Goal: Information Seeking & Learning: Learn about a topic

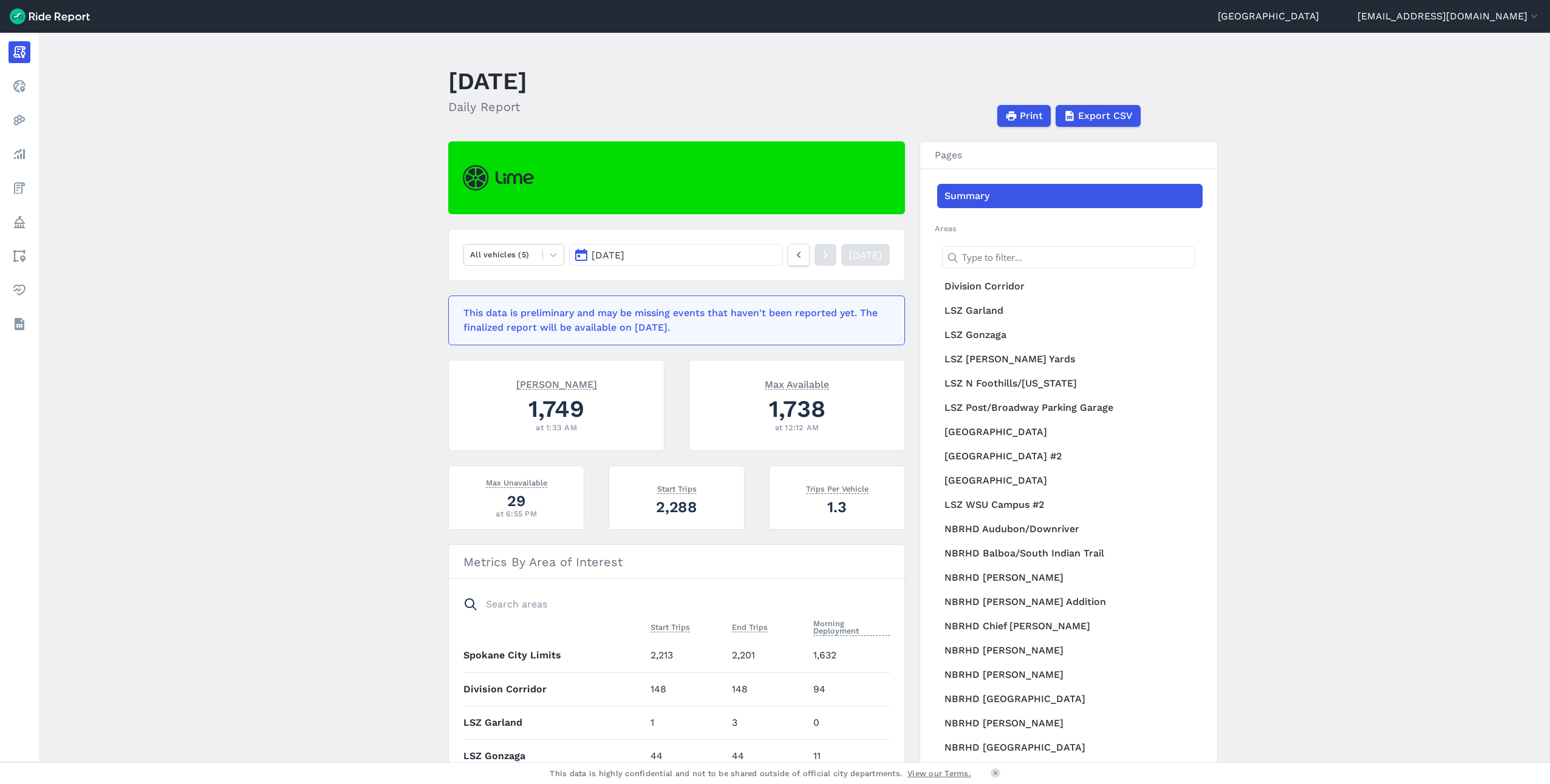
click at [177, 146] on main "[DATE] Daily Report Print Export CSV All vehicles (5) [DATE] [DATE] This data i…" at bounding box center [794, 397] width 1511 height 730
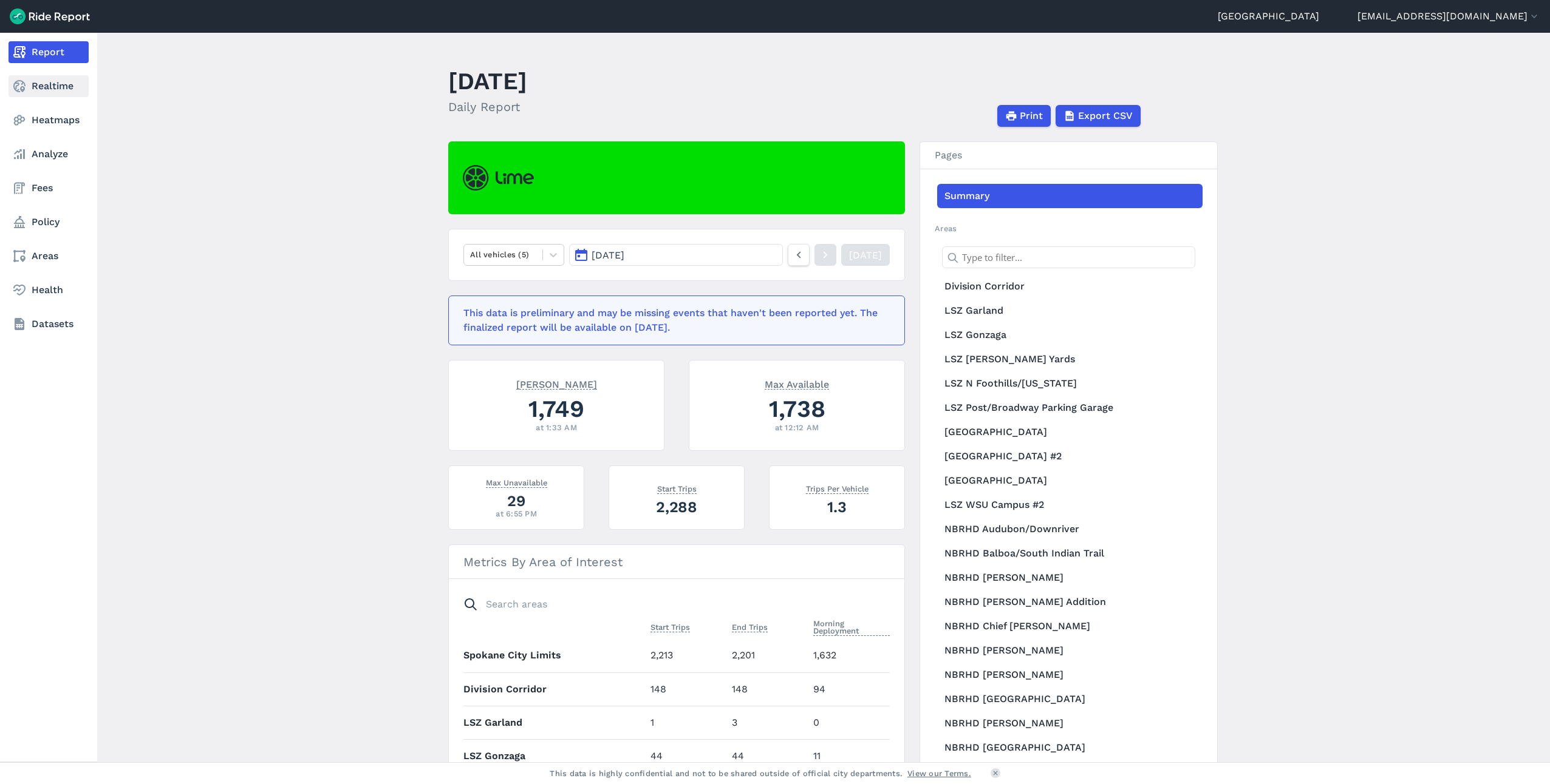
click at [49, 86] on link "Realtime" at bounding box center [48, 85] width 80 height 22
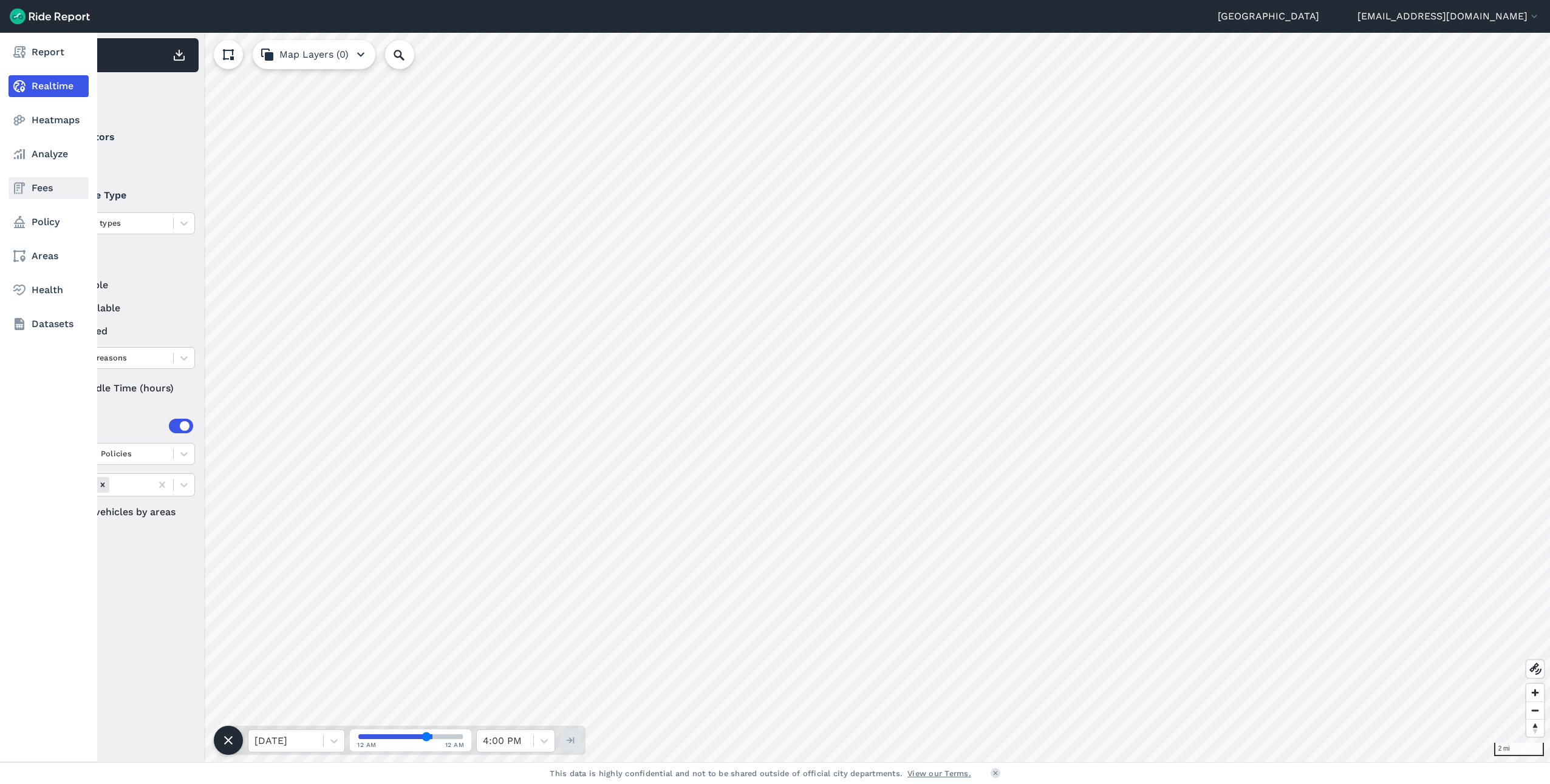
click at [43, 187] on link "Fees" at bounding box center [48, 187] width 80 height 22
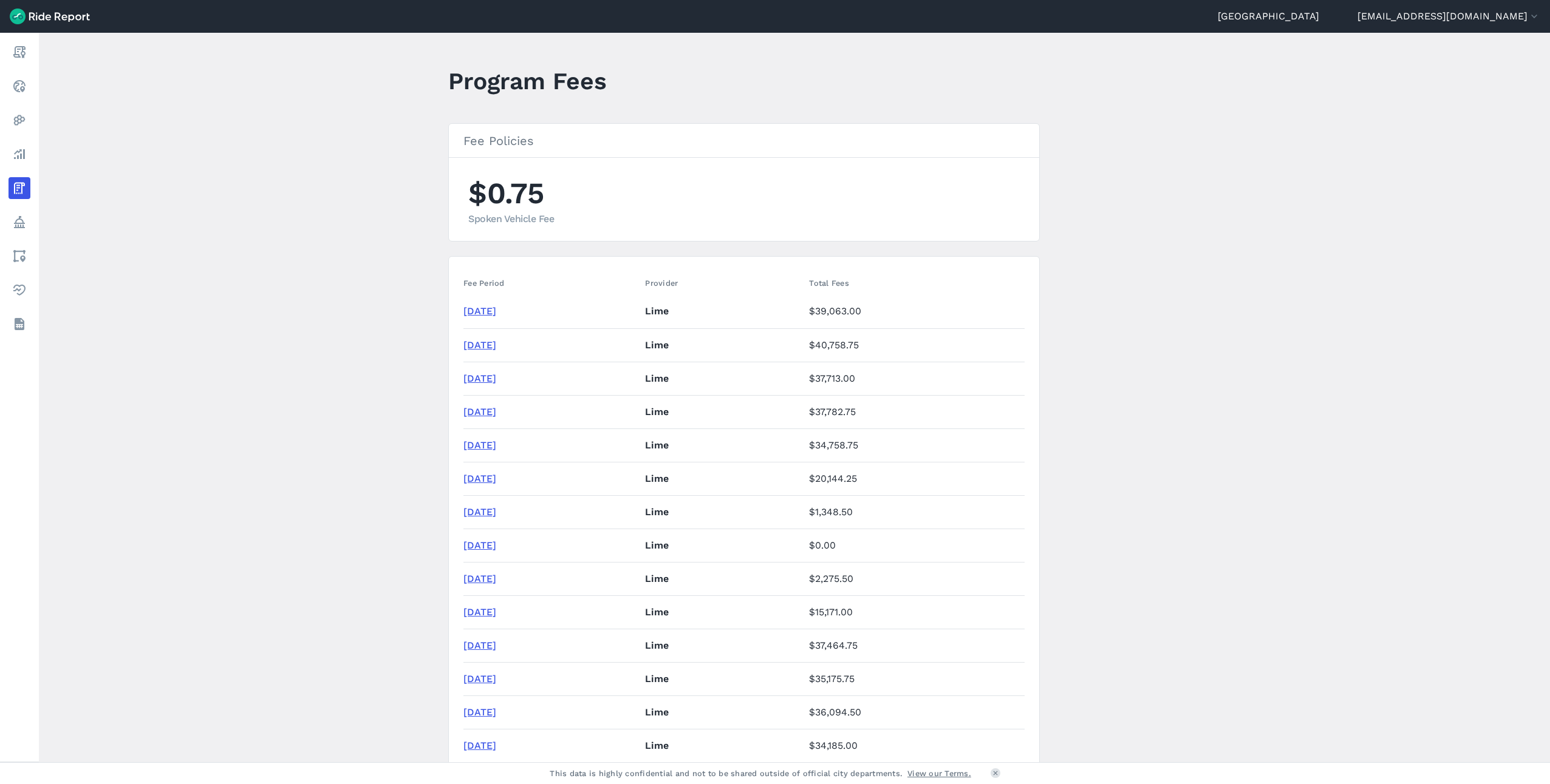
click at [271, 262] on main "Program Fees Fee Policies $0.75 Spoken Vehicle Fee Fee Period Provider Total Fe…" at bounding box center [794, 397] width 1511 height 730
click at [1437, 340] on main "Program Fees Fee Policies $0.75 Spoken Vehicle Fee Fee Period Provider Total Fe…" at bounding box center [794, 397] width 1511 height 730
click at [1409, 364] on main "Program Fees Fee Policies $0.75 Spoken Vehicle Fee Fee Period Provider Total Fe…" at bounding box center [794, 397] width 1511 height 730
click at [1203, 297] on main "Program Fees Fee Policies $0.75 Spoken Vehicle Fee Fee Period Provider Total Fe…" at bounding box center [794, 397] width 1511 height 730
click at [1189, 291] on main "Program Fees Fee Policies $0.75 Spoken Vehicle Fee Fee Period Provider Total Fe…" at bounding box center [794, 397] width 1511 height 730
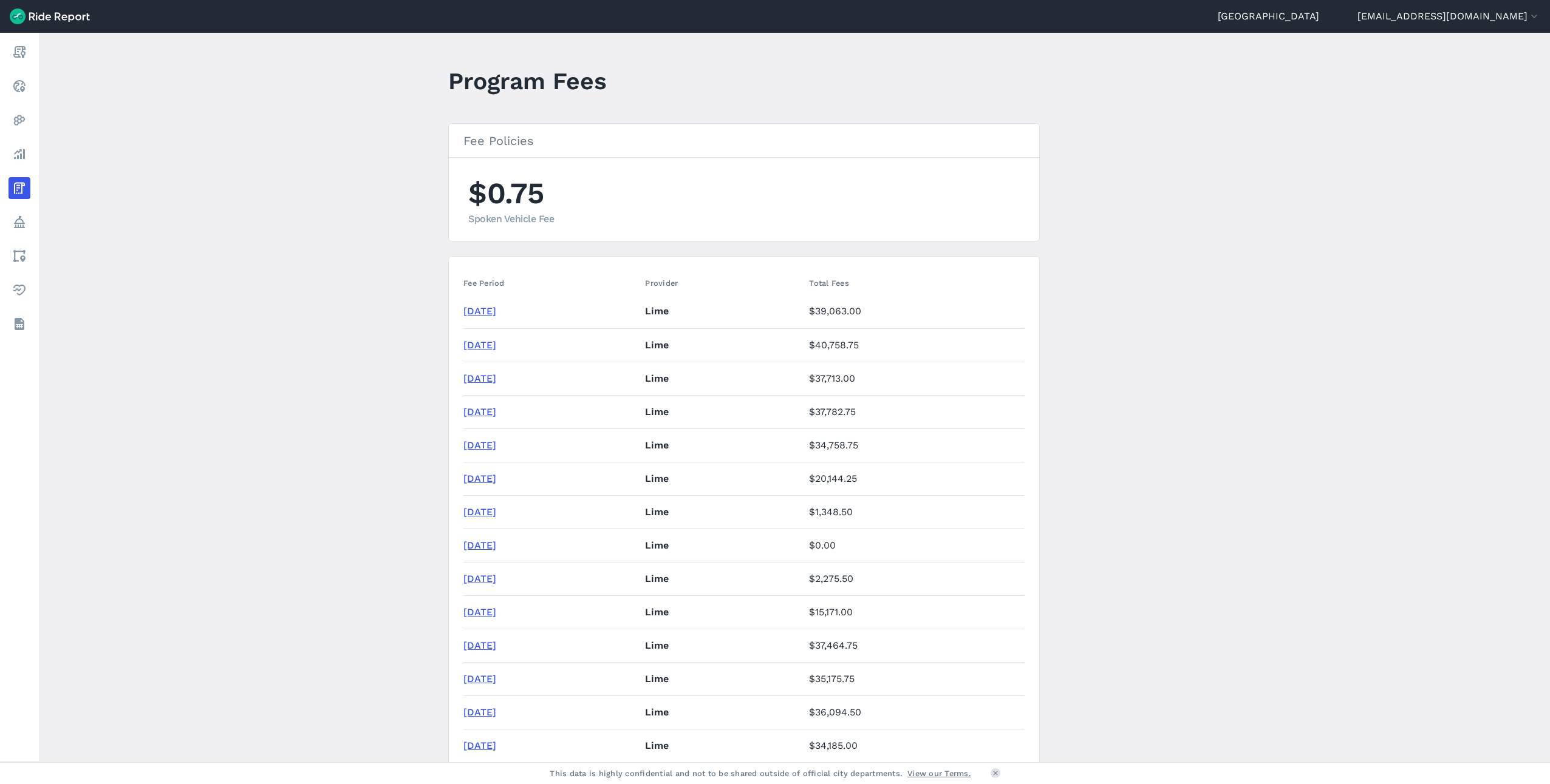
click at [1189, 291] on main "Program Fees Fee Policies $0.75 Spoken Vehicle Fee Fee Period Provider Total Fe…" at bounding box center [794, 397] width 1511 height 730
click at [320, 475] on main "Program Fees Fee Policies $0.75 Spoken Vehicle Fee Fee Period Provider Total Fe…" at bounding box center [794, 397] width 1511 height 730
click at [283, 388] on main "Program Fees Fee Policies $0.75 Spoken Vehicle Fee Fee Period Provider Total Fe…" at bounding box center [794, 397] width 1511 height 730
click at [1106, 256] on main "Program Fees Fee Policies $0.75 Spoken Vehicle Fee Fee Period Provider Total Fe…" at bounding box center [794, 397] width 1511 height 730
click at [1265, 403] on main "Program Fees Fee Policies $0.75 Spoken Vehicle Fee Fee Period Provider Total Fe…" at bounding box center [794, 397] width 1511 height 730
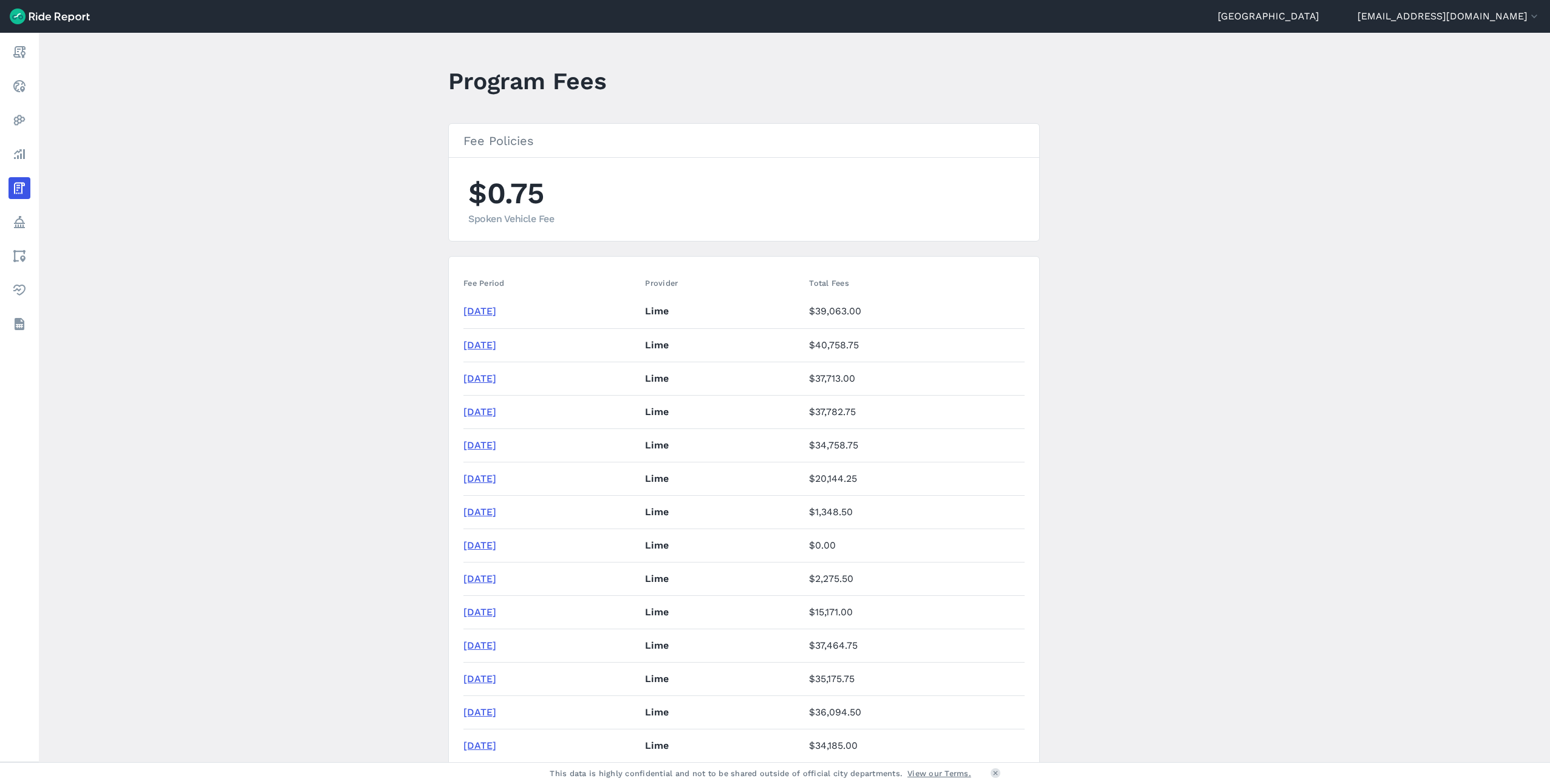
click at [369, 322] on main "Program Fees Fee Policies $0.75 Spoken Vehicle Fee Fee Period Provider Total Fe…" at bounding box center [794, 397] width 1511 height 730
click at [368, 340] on main "Program Fees Fee Policies $0.75 Spoken Vehicle Fee Fee Period Provider Total Fe…" at bounding box center [794, 397] width 1511 height 730
click at [351, 311] on main "Program Fees Fee Policies $0.75 Spoken Vehicle Fee Fee Period Provider Total Fe…" at bounding box center [794, 397] width 1511 height 730
click at [370, 307] on main "Program Fees Fee Policies $0.75 Spoken Vehicle Fee Fee Period Provider Total Fe…" at bounding box center [794, 397] width 1511 height 730
click at [373, 297] on main "Program Fees Fee Policies $0.75 Spoken Vehicle Fee Fee Period Provider Total Fe…" at bounding box center [794, 397] width 1511 height 730
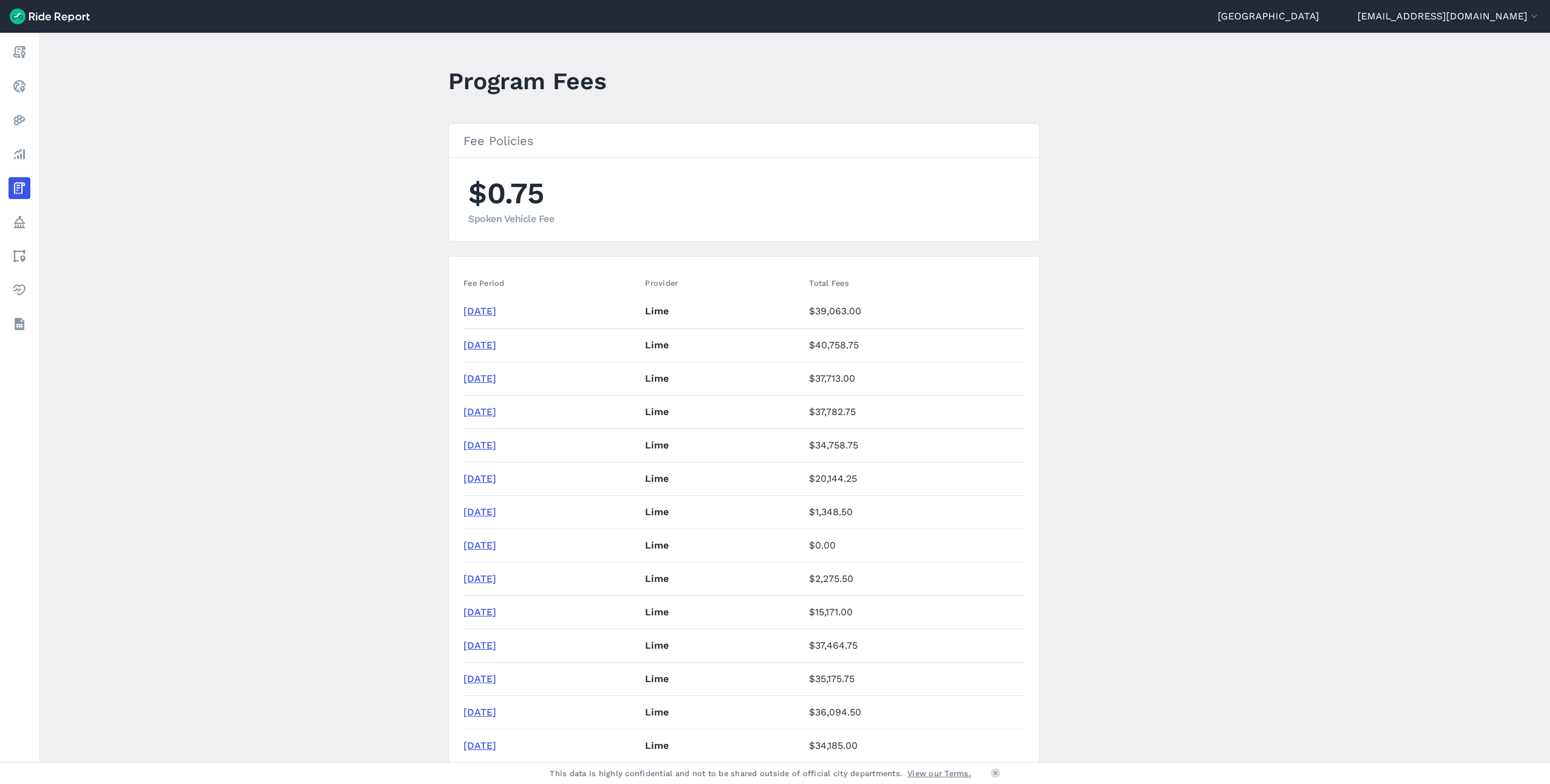
click at [306, 274] on main "Program Fees Fee Policies $0.75 Spoken Vehicle Fee Fee Period Provider Total Fe…" at bounding box center [794, 397] width 1511 height 730
click at [354, 339] on main "Program Fees Fee Policies $0.75 Spoken Vehicle Fee Fee Period Provider Total Fe…" at bounding box center [794, 397] width 1511 height 730
click at [1166, 284] on main "Program Fees Fee Policies $0.75 Spoken Vehicle Fee Fee Period Provider Total Fe…" at bounding box center [794, 397] width 1511 height 730
click at [640, 354] on td "[DATE]" at bounding box center [552, 345] width 176 height 33
click at [1187, 254] on main "Program Fees Fee Policies $0.75 Spoken Vehicle Fee Fee Period Provider Total Fe…" at bounding box center [794, 397] width 1511 height 730
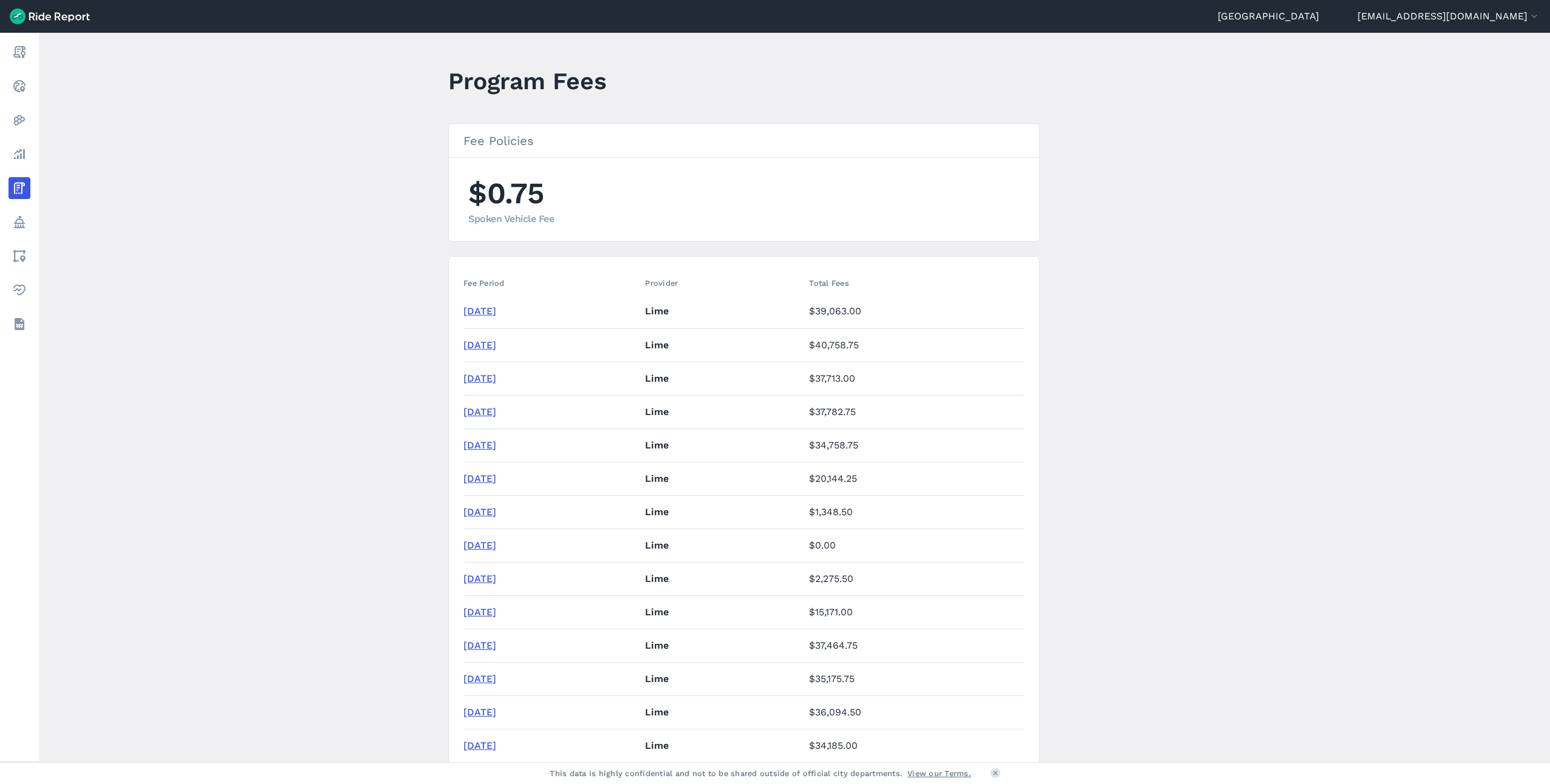
click at [1196, 249] on main "Program Fees Fee Policies $0.75 Spoken Vehicle Fee Fee Period Provider Total Fe…" at bounding box center [794, 397] width 1511 height 730
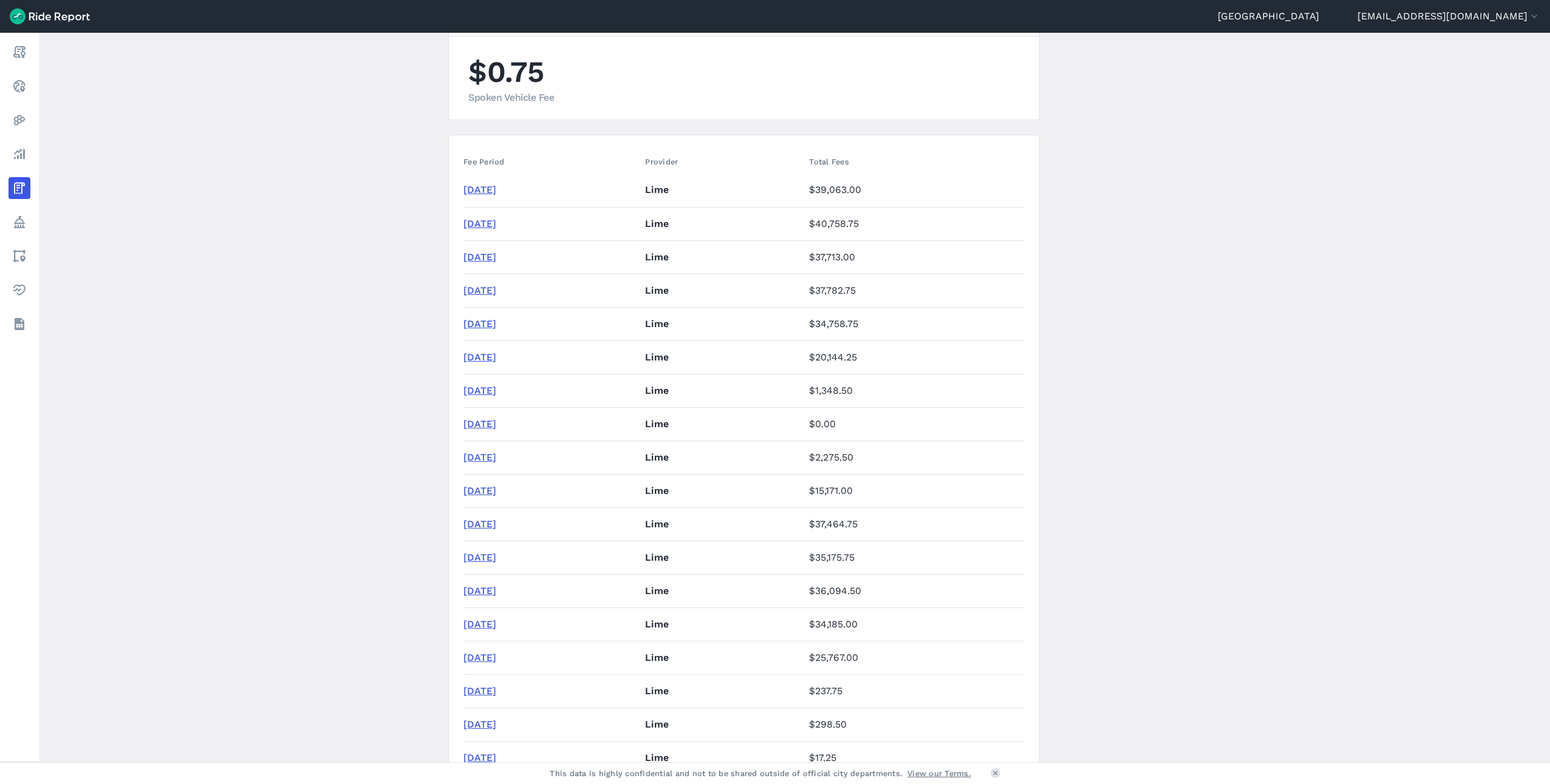
click at [1110, 242] on main "Program Fees Fee Policies $0.75 Spoken Vehicle Fee Fee Period Provider Total Fe…" at bounding box center [794, 397] width 1511 height 730
click at [354, 457] on main "Program Fees Fee Policies $0.75 Spoken Vehicle Fee Fee Period Provider Total Fe…" at bounding box center [794, 397] width 1511 height 730
click at [370, 483] on main "Program Fees Fee Policies $0.75 Spoken Vehicle Fee Fee Period Provider Total Fe…" at bounding box center [794, 397] width 1511 height 730
click at [393, 236] on main "Program Fees Fee Policies $0.75 Spoken Vehicle Fee Fee Period Provider Total Fe…" at bounding box center [794, 397] width 1511 height 730
click at [363, 292] on main "Program Fees Fee Policies $0.75 Spoken Vehicle Fee Fee Period Provider Total Fe…" at bounding box center [794, 397] width 1511 height 730
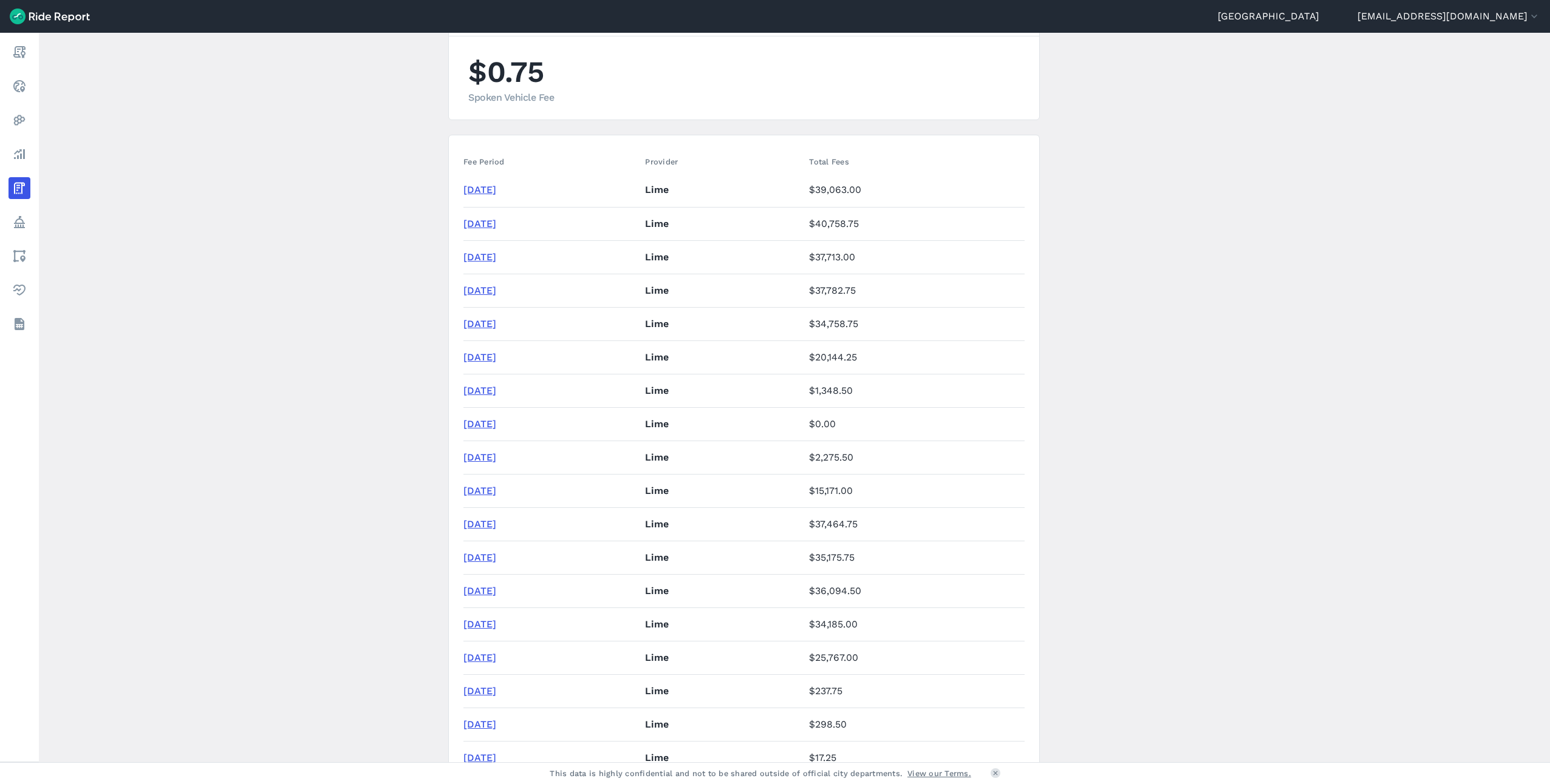
click at [1404, 238] on main "Program Fees Fee Policies $0.75 Spoken Vehicle Fee Fee Period Provider Total Fe…" at bounding box center [794, 397] width 1511 height 730
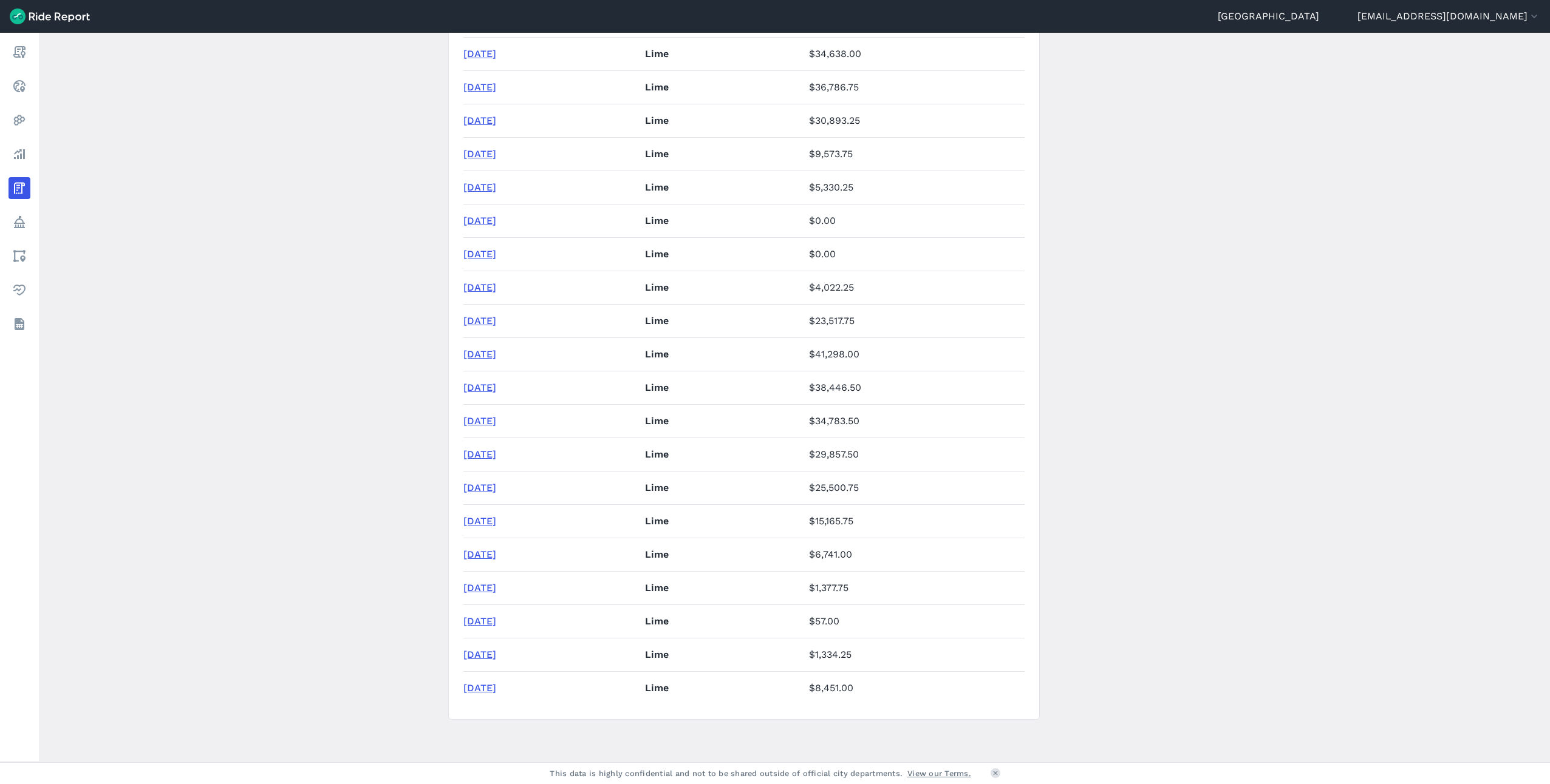
click at [1252, 187] on main "Program Fees Fee Policies $0.75 Spoken Vehicle Fee Fee Period Provider Total Fe…" at bounding box center [794, 397] width 1511 height 730
click at [1190, 156] on main "Program Fees Fee Policies $0.75 Spoken Vehicle Fee Fee Period Provider Total Fe…" at bounding box center [794, 397] width 1511 height 730
click at [1230, 159] on main "Program Fees Fee Policies $0.75 Spoken Vehicle Fee Fee Period Provider Total Fe…" at bounding box center [794, 397] width 1511 height 730
click at [1224, 273] on main "Program Fees Fee Policies $0.75 Spoken Vehicle Fee Fee Period Provider Total Fe…" at bounding box center [794, 397] width 1511 height 730
click at [1221, 280] on main "Program Fees Fee Policies $0.75 Spoken Vehicle Fee Fee Period Provider Total Fe…" at bounding box center [794, 397] width 1511 height 730
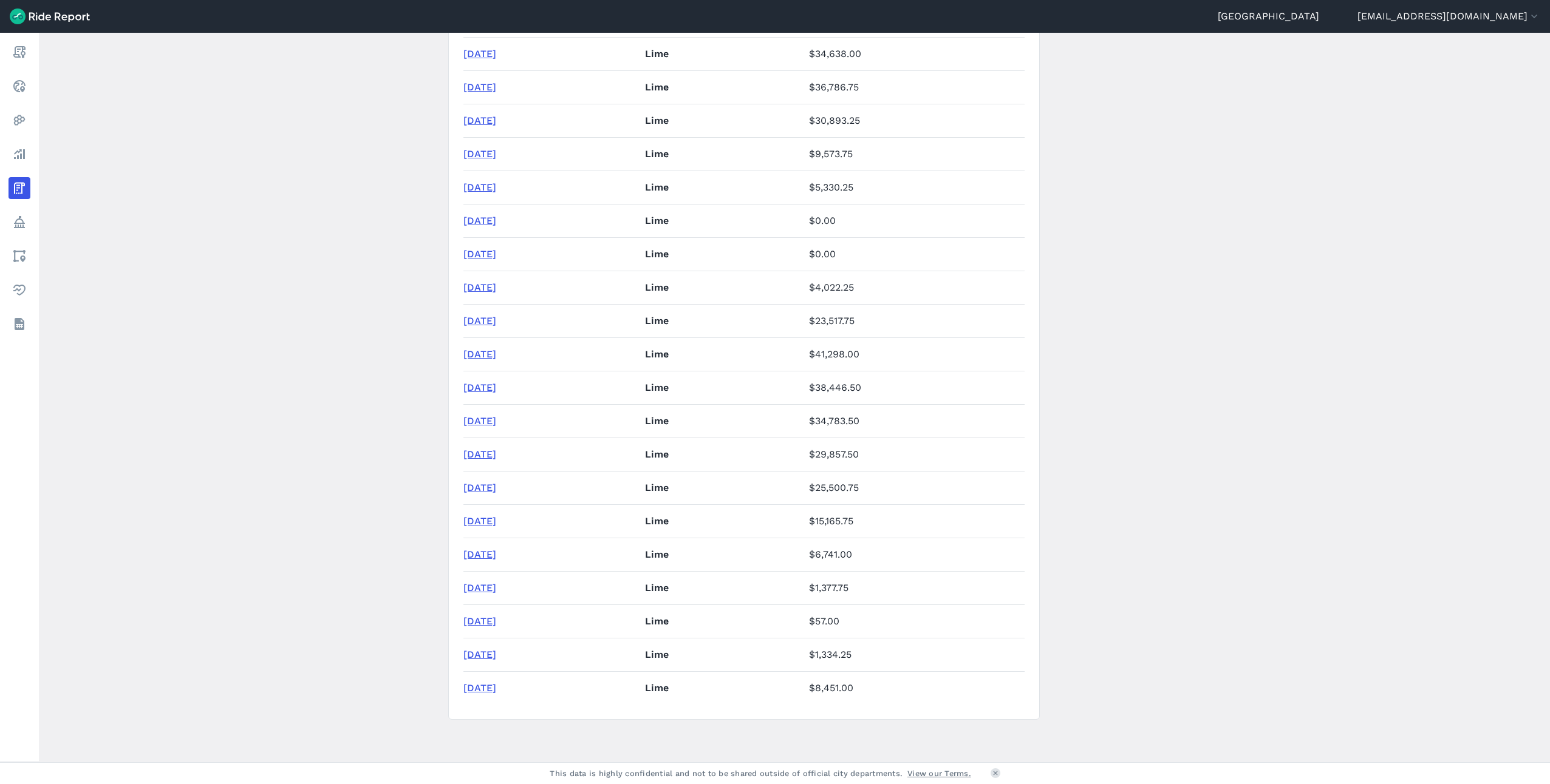
click at [1181, 174] on main "Program Fees Fee Policies $0.75 Spoken Vehicle Fee Fee Period Provider Total Fe…" at bounding box center [794, 397] width 1511 height 730
click at [1285, 190] on main "Program Fees Fee Policies $0.75 Spoken Vehicle Fee Fee Period Provider Total Fe…" at bounding box center [794, 397] width 1511 height 730
click at [398, 419] on main "Program Fees Fee Policies $0.75 Spoken Vehicle Fee Fee Period Provider Total Fe…" at bounding box center [794, 397] width 1511 height 730
click at [1339, 203] on main "Program Fees Fee Policies $0.75 Spoken Vehicle Fee Fee Period Provider Total Fe…" at bounding box center [794, 397] width 1511 height 730
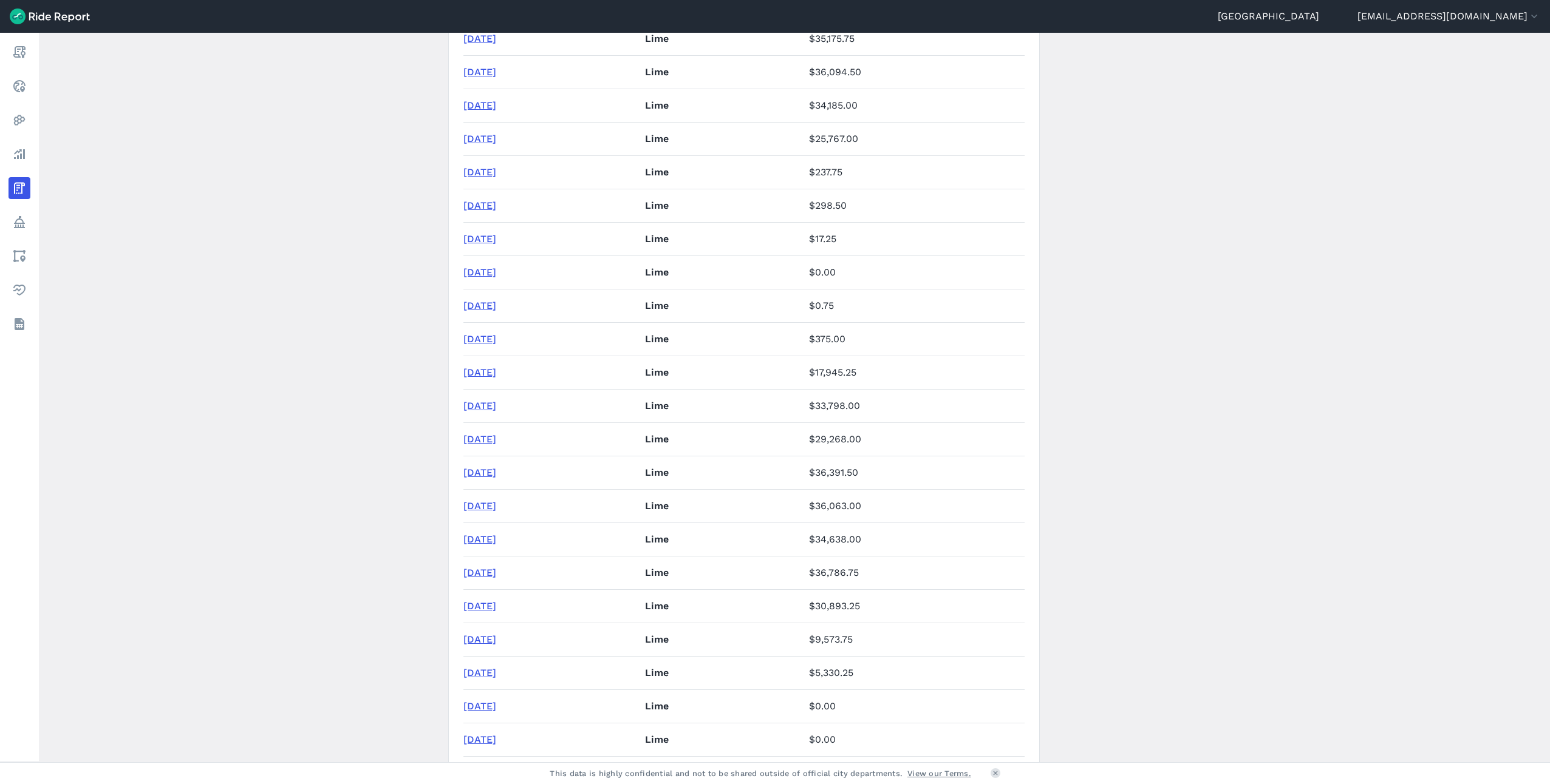
scroll to position [0, 0]
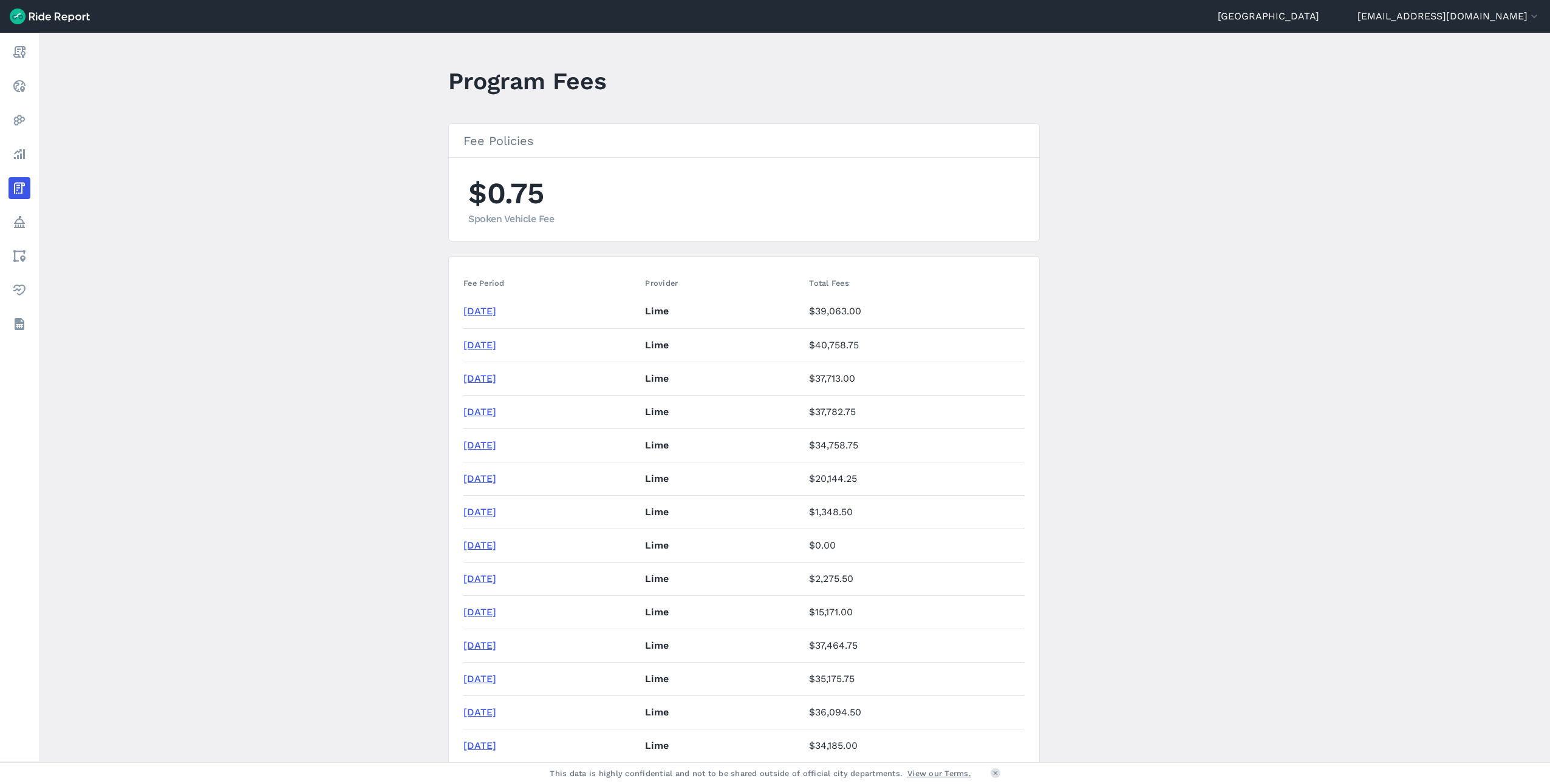
click at [1267, 317] on main "Program Fees Fee Policies $0.75 Spoken Vehicle Fee Fee Period Provider Total Fe…" at bounding box center [794, 397] width 1511 height 730
click at [290, 319] on main "Program Fees Fee Policies $0.75 Spoken Vehicle Fee Fee Period Provider Total Fe…" at bounding box center [794, 397] width 1511 height 730
click at [1278, 222] on main "Program Fees Fee Policies $0.75 Spoken Vehicle Fee Fee Period Provider Total Fe…" at bounding box center [794, 397] width 1511 height 730
click at [1280, 277] on main "Program Fees Fee Policies $0.75 Spoken Vehicle Fee Fee Period Provider Total Fe…" at bounding box center [794, 397] width 1511 height 730
click at [1346, 293] on main "Program Fees Fee Policies $0.75 Spoken Vehicle Fee Fee Period Provider Total Fe…" at bounding box center [794, 397] width 1511 height 730
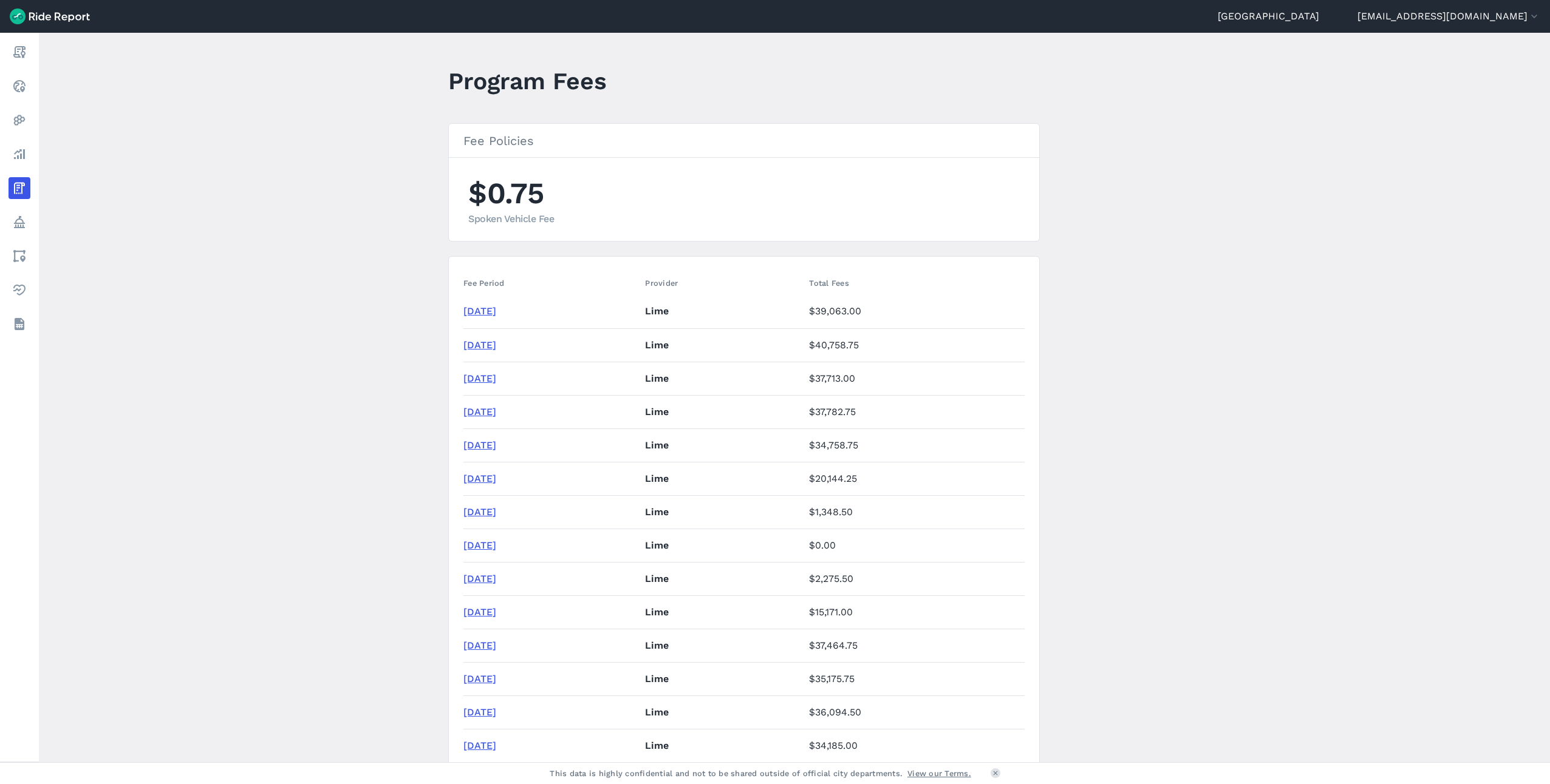
click at [1120, 387] on main "Program Fees Fee Policies $0.75 Spoken Vehicle Fee Fee Period Provider Total Fe…" at bounding box center [794, 397] width 1511 height 730
click at [1078, 365] on main "Program Fees Fee Policies $0.75 Spoken Vehicle Fee Fee Period Provider Total Fe…" at bounding box center [794, 397] width 1511 height 730
